Goal: Information Seeking & Learning: Learn about a topic

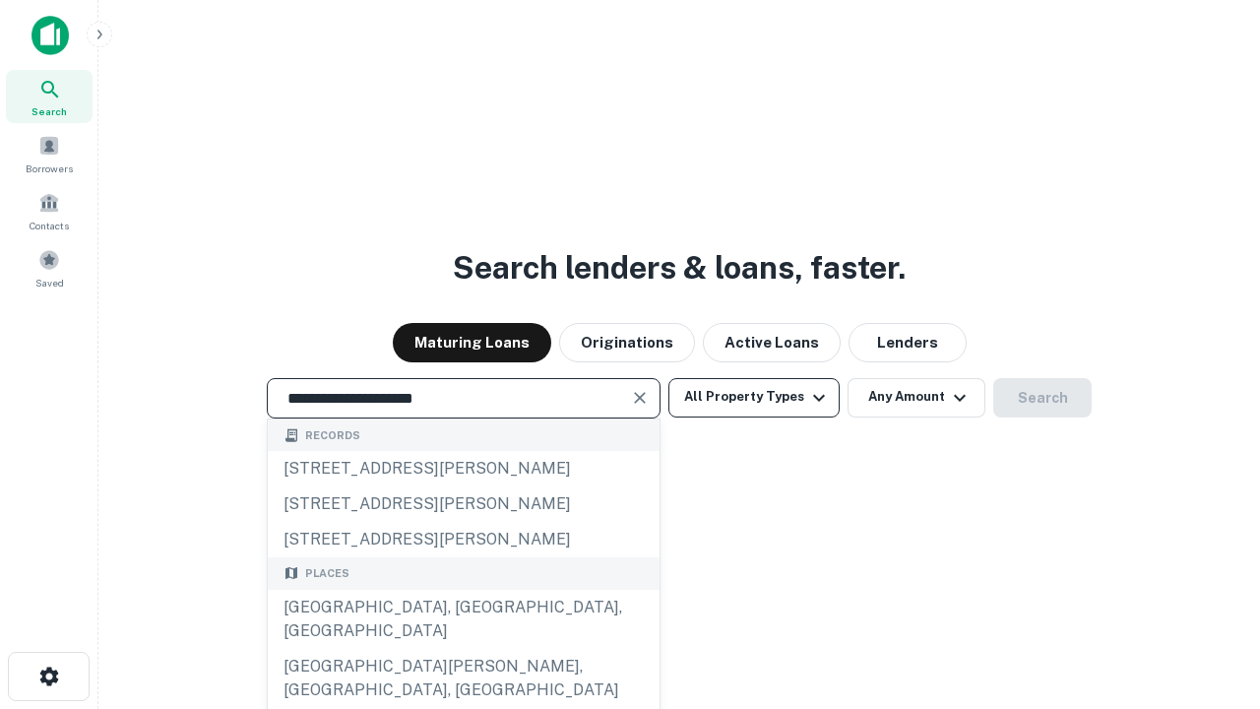
click at [463, 649] on div "[GEOGRAPHIC_DATA], [GEOGRAPHIC_DATA], [GEOGRAPHIC_DATA]" at bounding box center [464, 619] width 392 height 59
click at [754, 397] on button "All Property Types" at bounding box center [754, 397] width 171 height 39
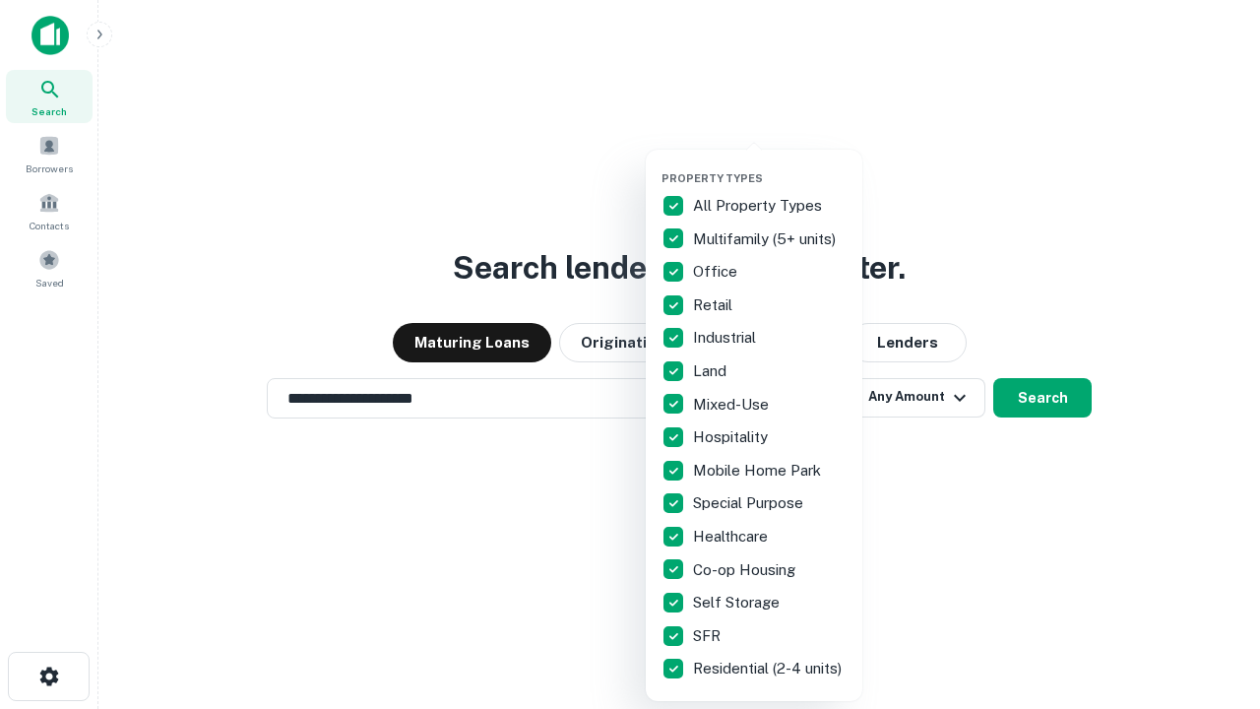
type input "**********"
click at [770, 165] on button "button" at bounding box center [770, 165] width 217 height 1
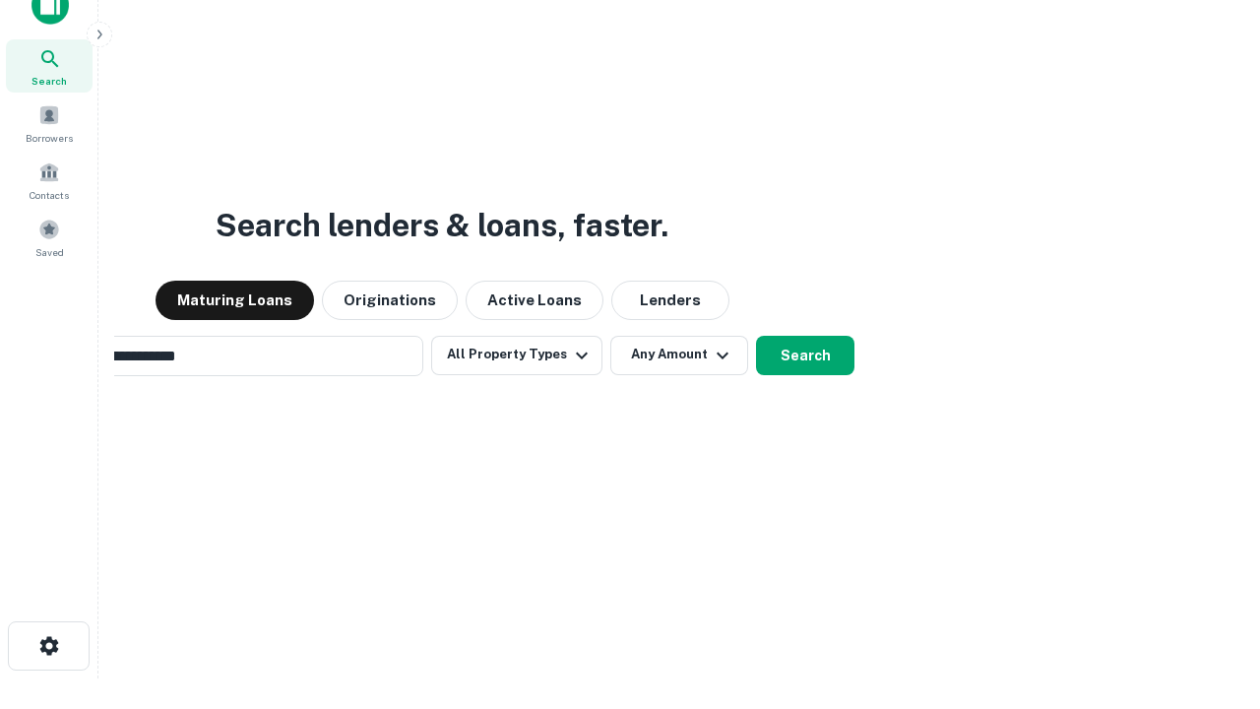
scroll to position [142, 557]
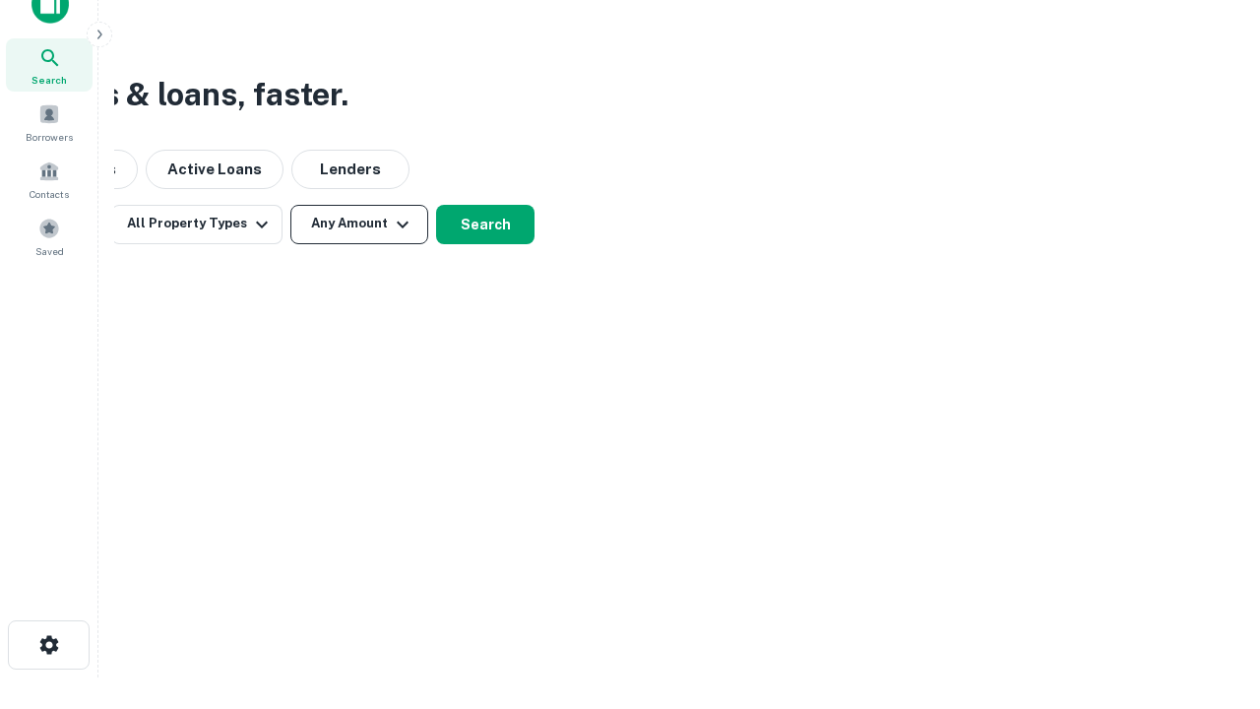
click at [359, 223] on button "Any Amount" at bounding box center [359, 224] width 138 height 39
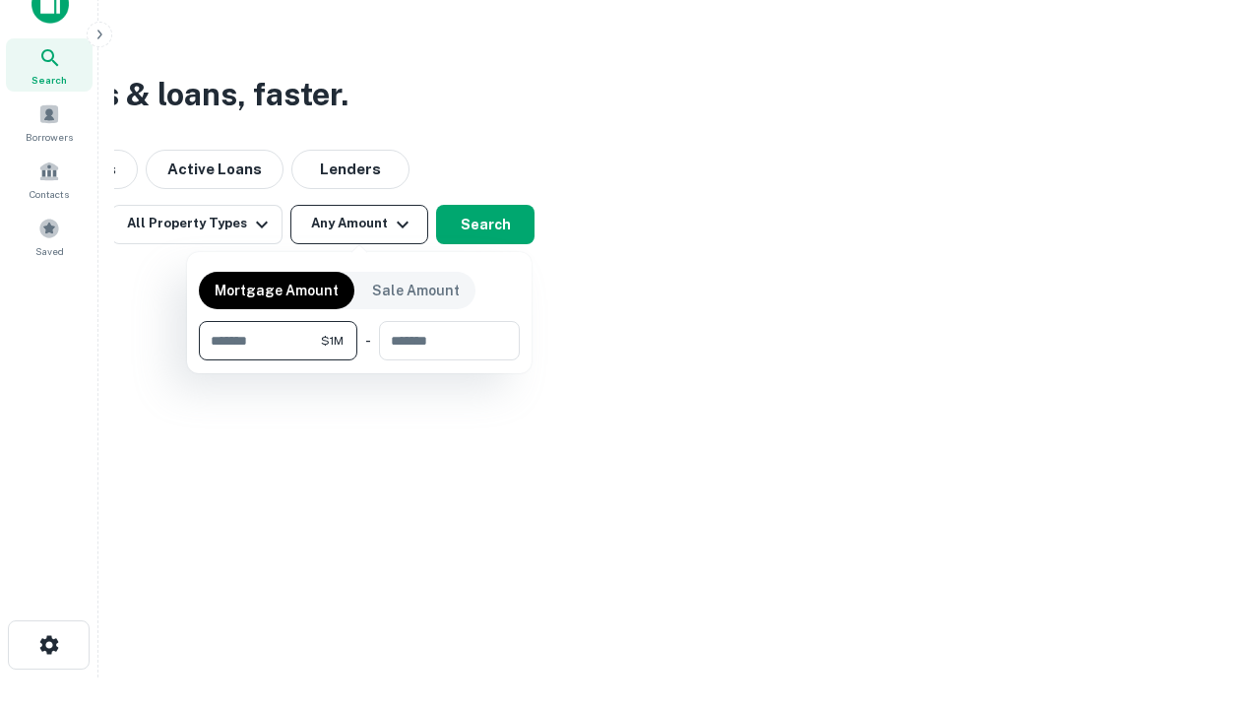
type input "*******"
click at [359, 360] on button "button" at bounding box center [359, 360] width 321 height 1
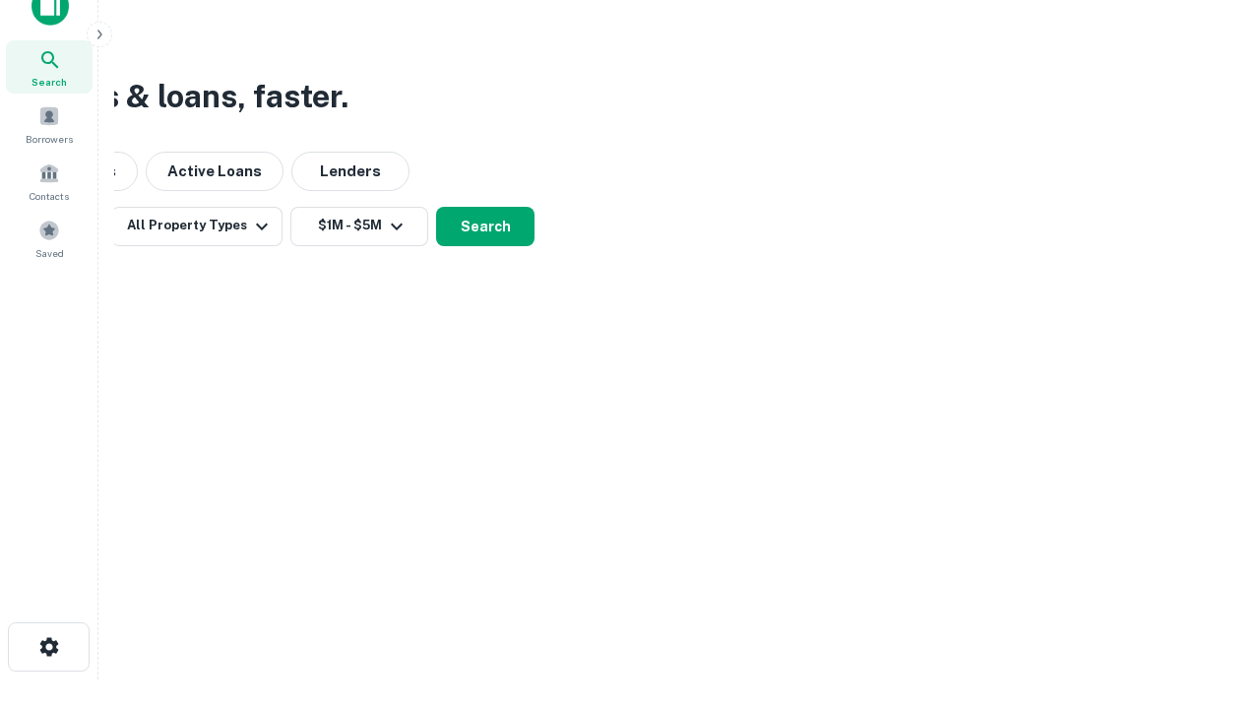
scroll to position [12, 363]
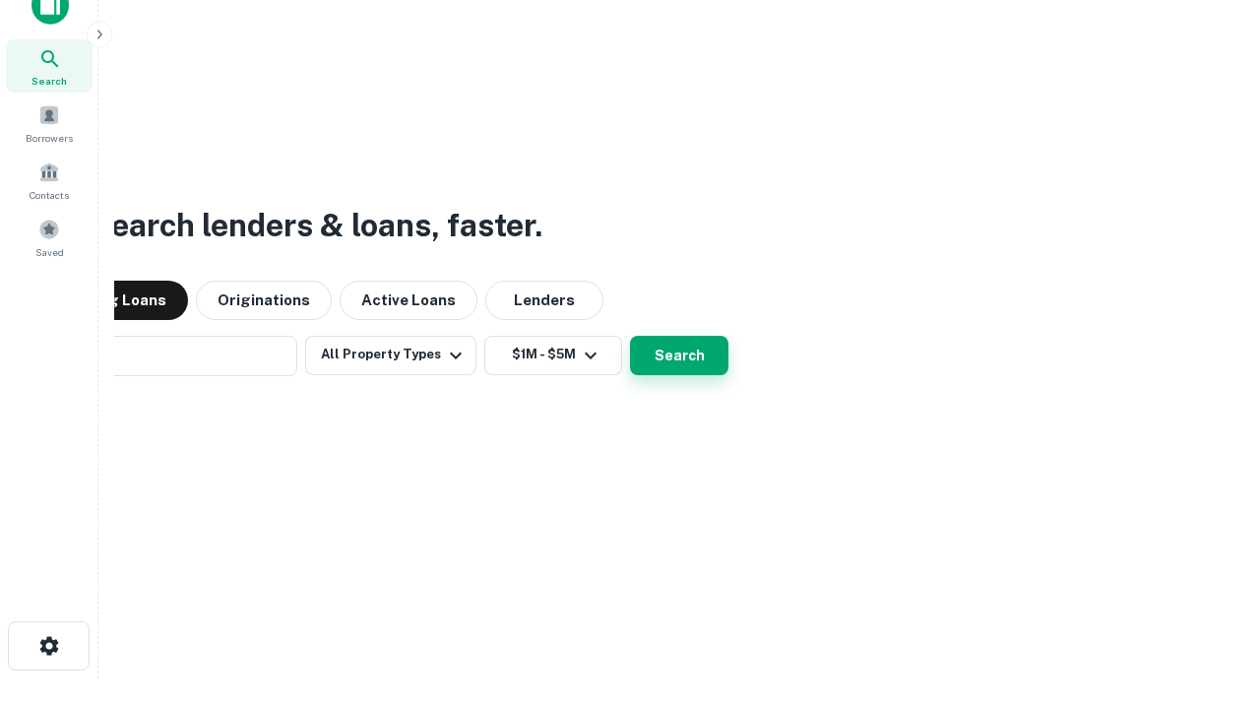
click at [630, 336] on button "Search" at bounding box center [679, 355] width 98 height 39
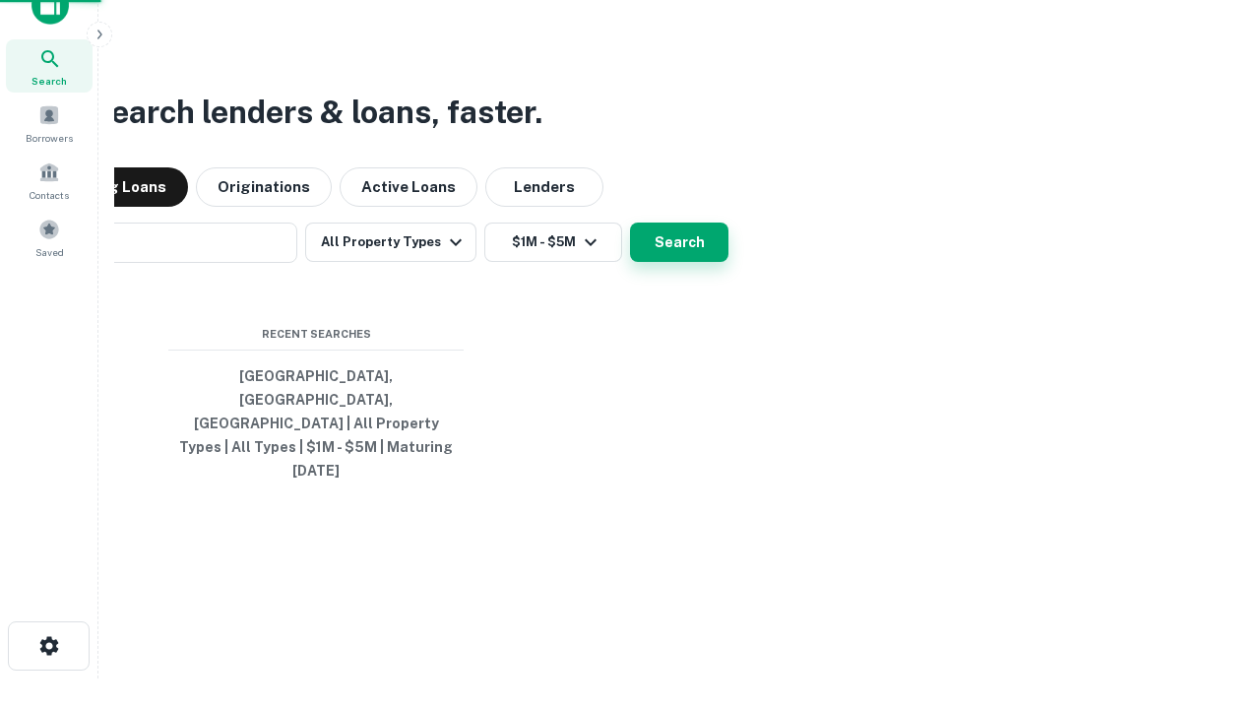
scroll to position [52, 557]
